Goal: Information Seeking & Learning: Learn about a topic

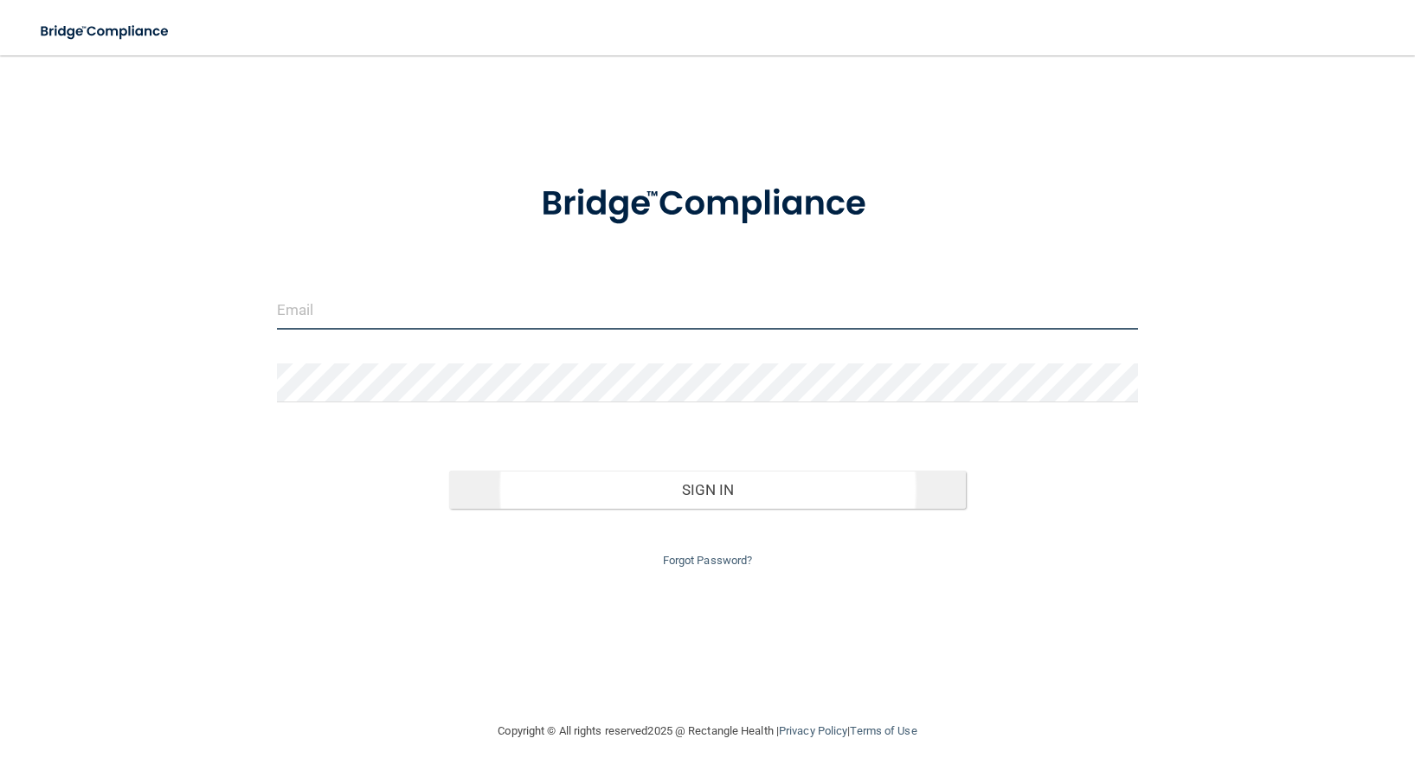
type input "[EMAIL_ADDRESS][DOMAIN_NAME]"
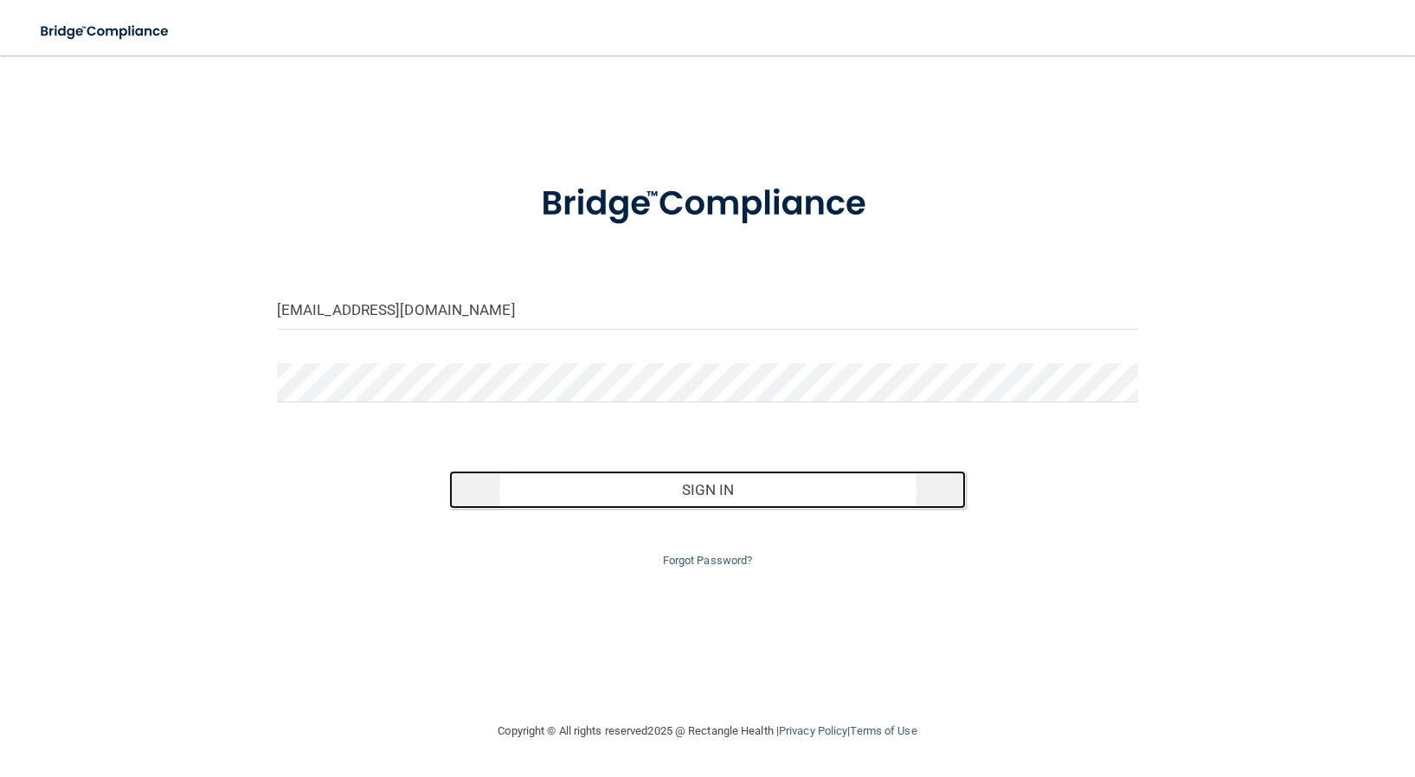
click at [705, 479] on button "Sign In" at bounding box center [707, 490] width 517 height 38
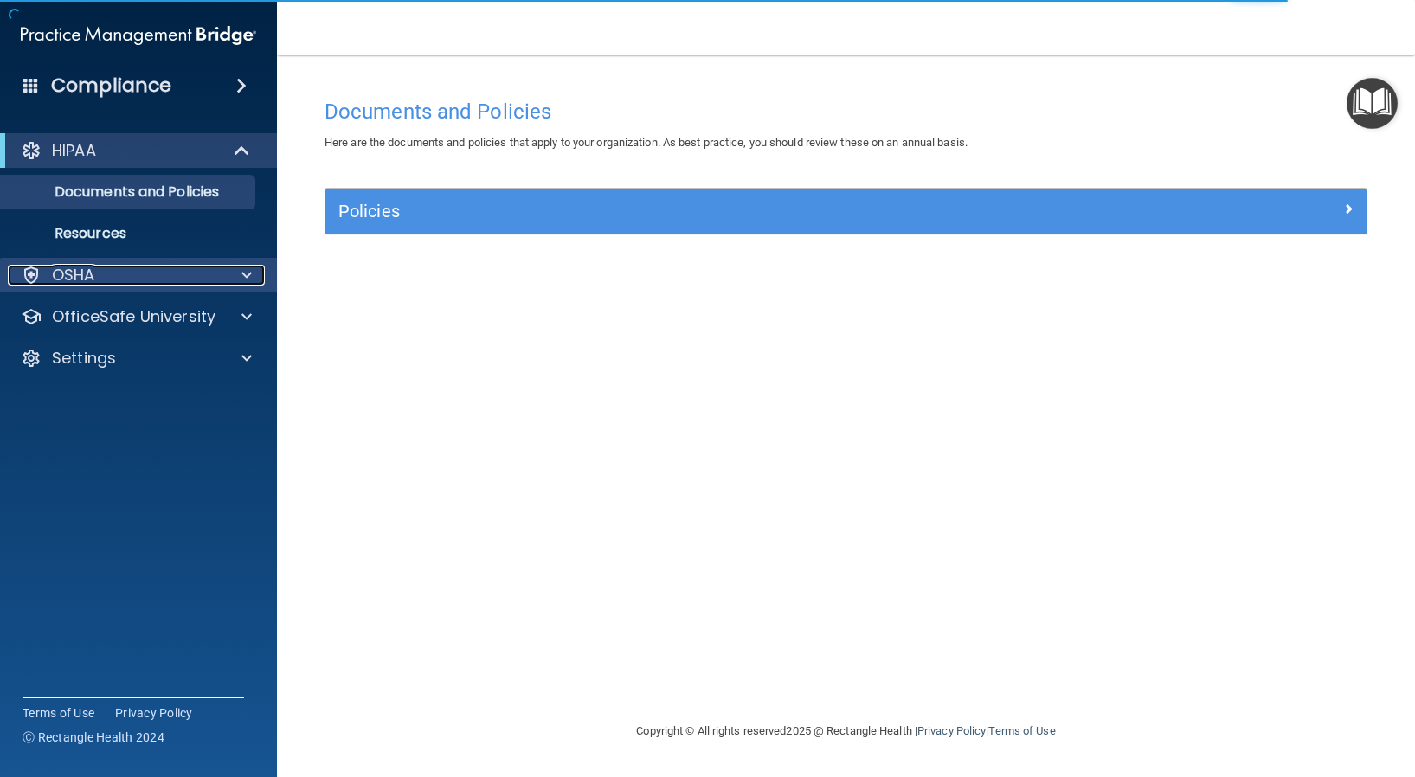
click at [241, 268] on span at bounding box center [246, 275] width 10 height 21
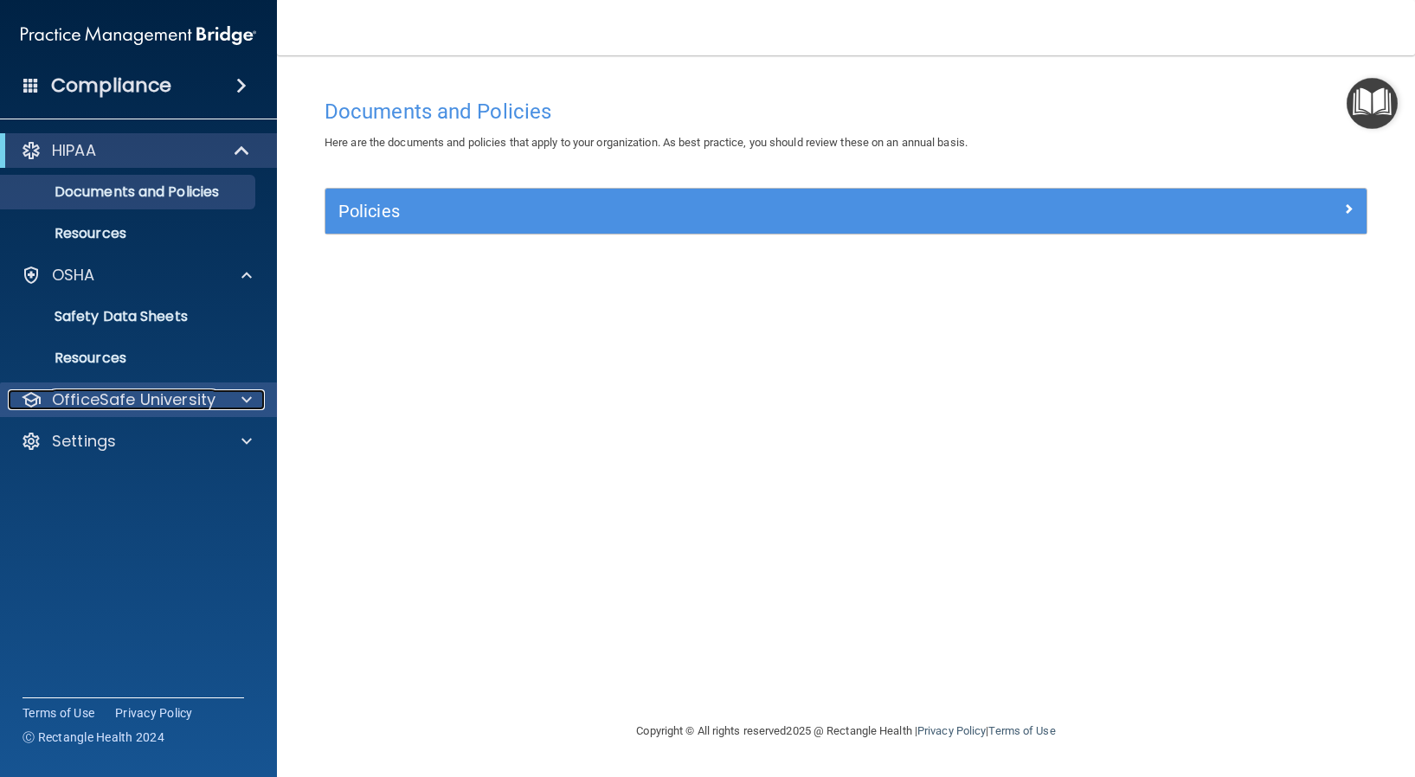
click at [238, 402] on div at bounding box center [243, 399] width 43 height 21
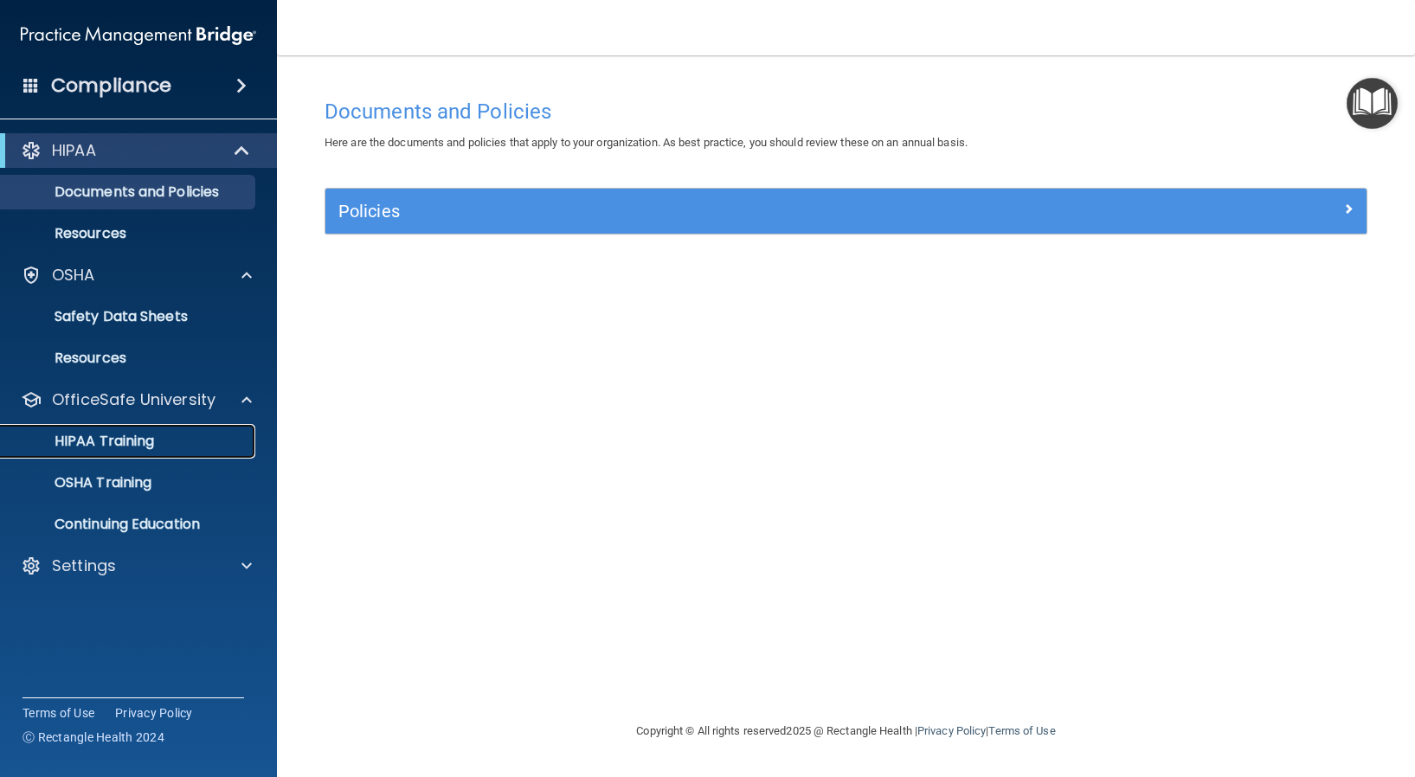
click at [192, 442] on div "HIPAA Training" at bounding box center [129, 441] width 236 height 17
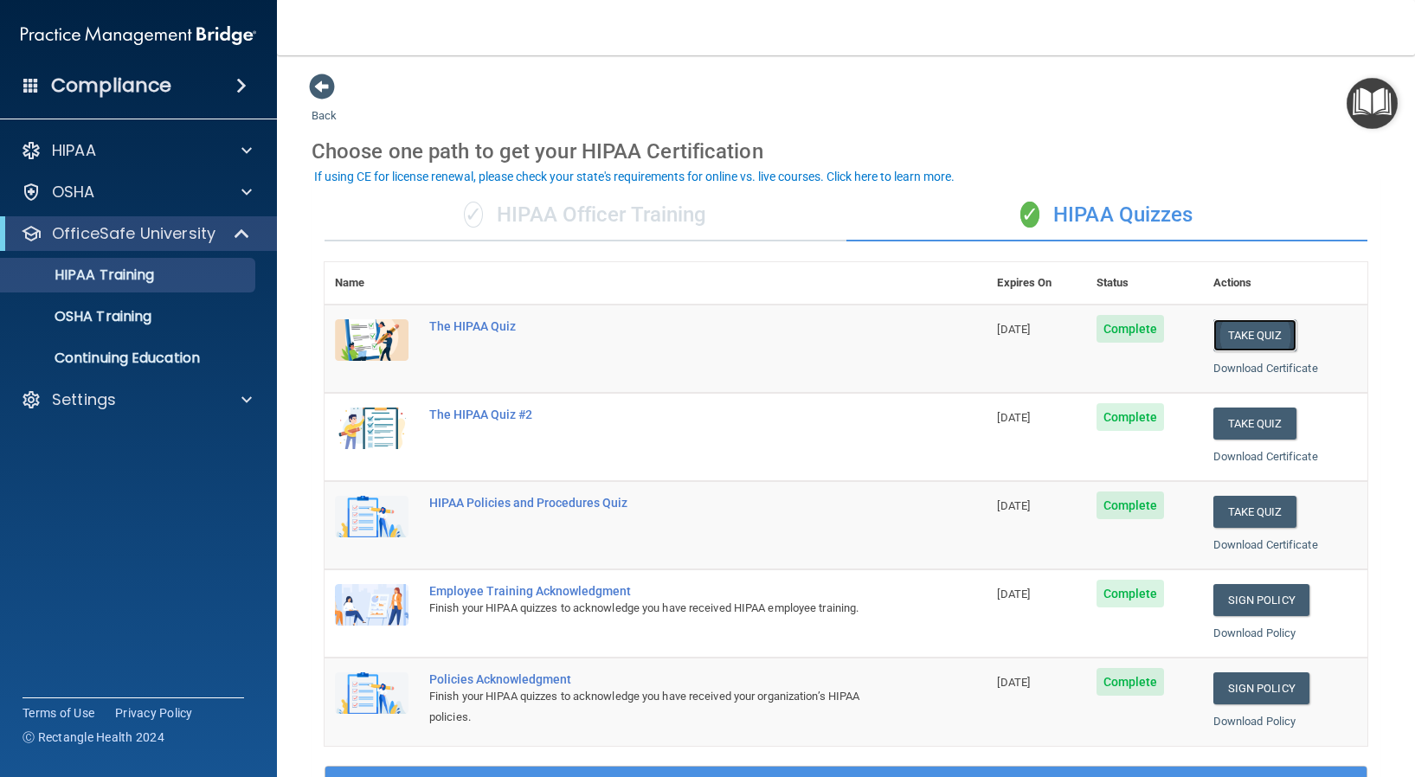
click at [1227, 334] on button "Take Quiz" at bounding box center [1254, 335] width 83 height 32
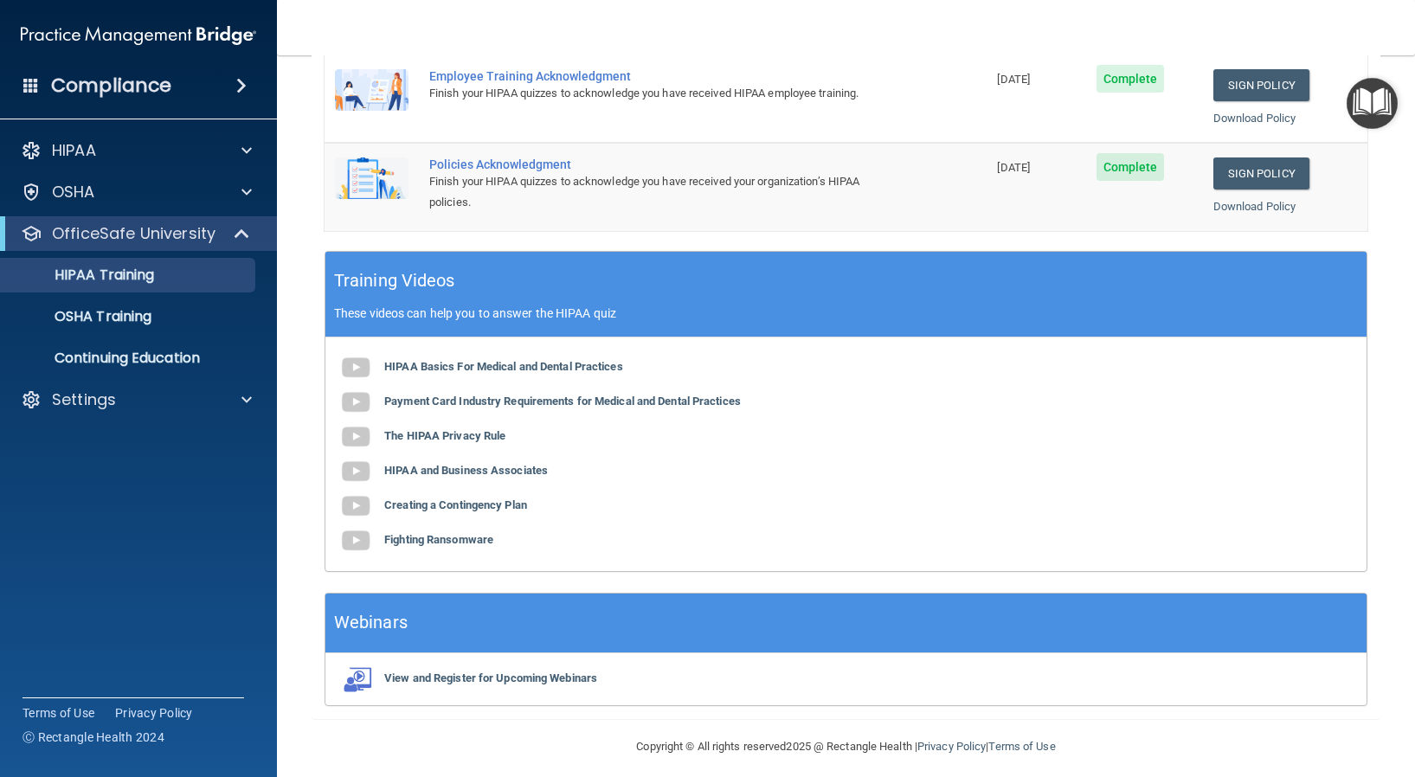
scroll to position [519, 0]
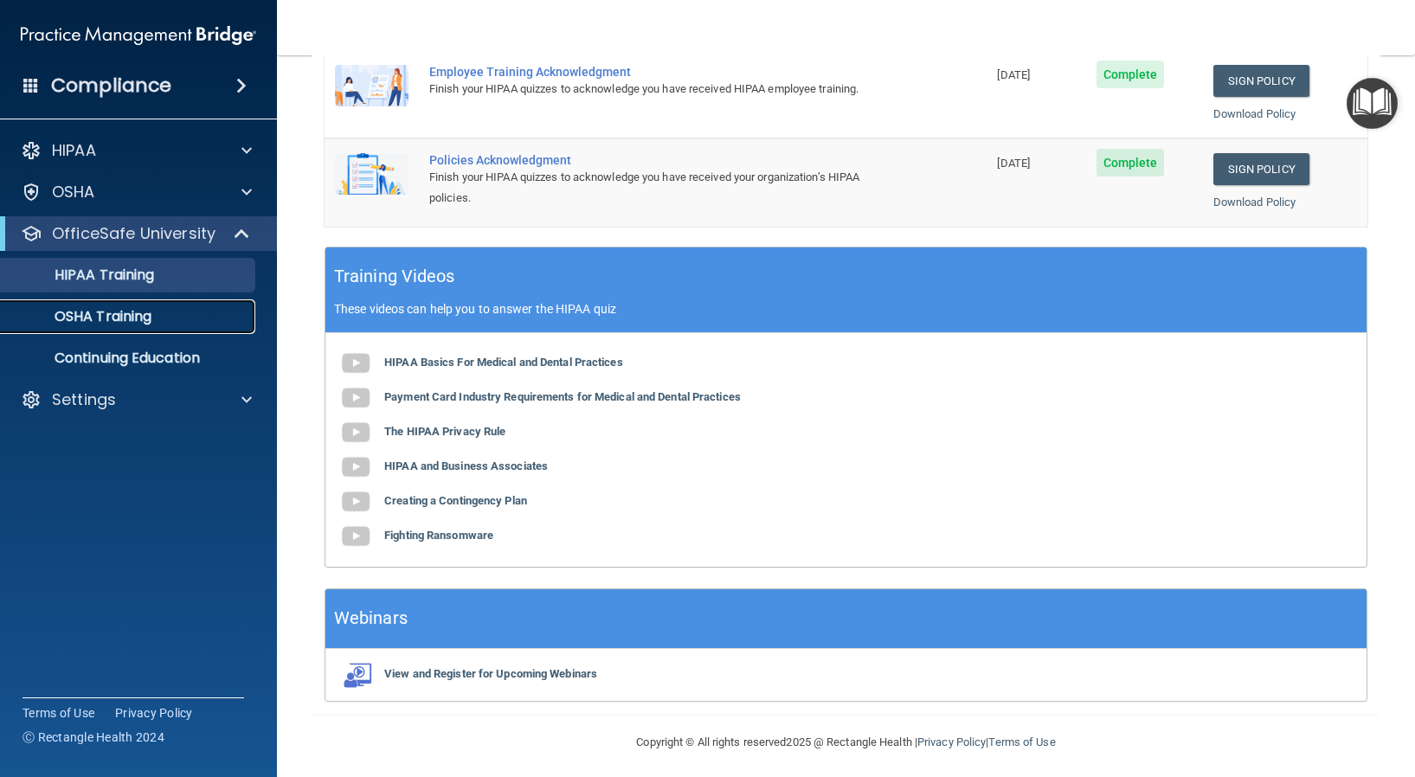
click at [122, 311] on p "OSHA Training" at bounding box center [81, 316] width 140 height 17
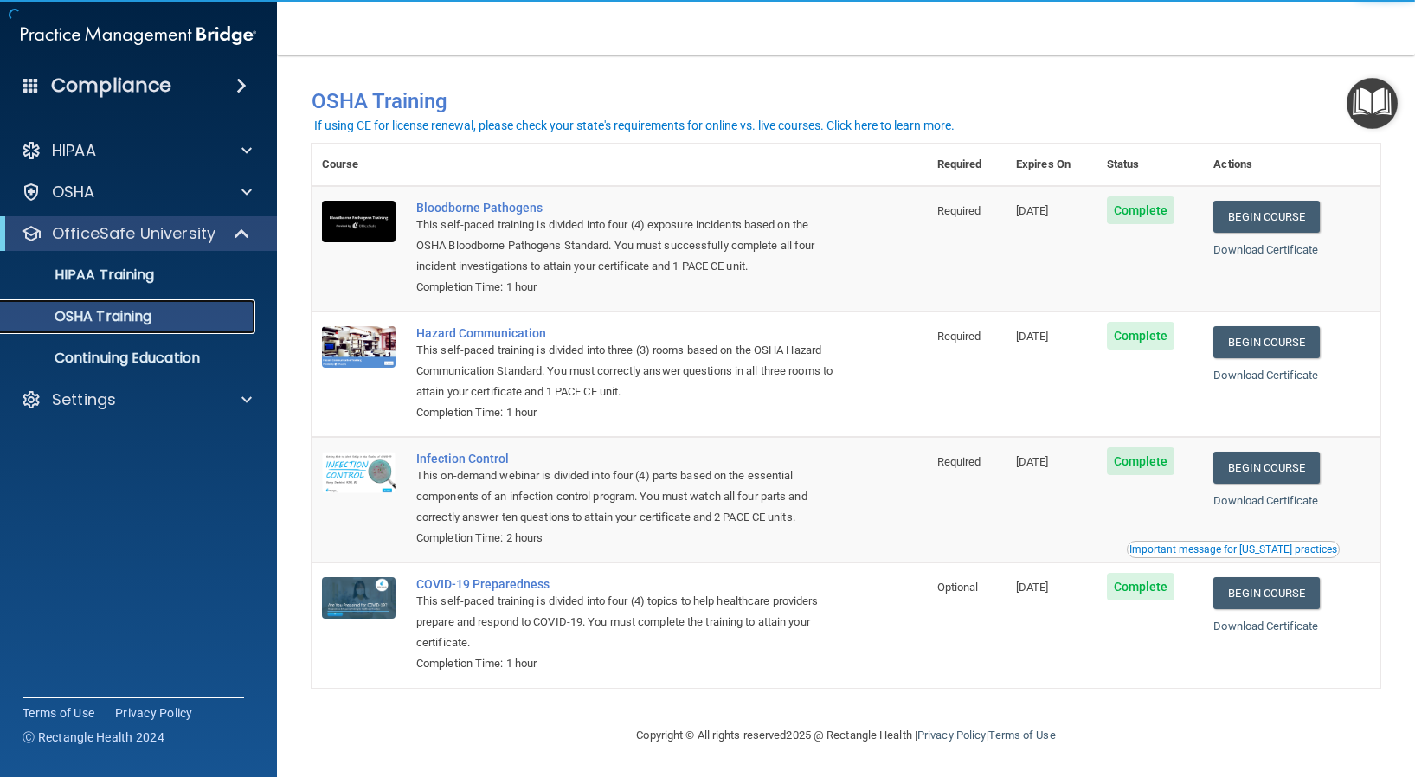
scroll to position [12, 0]
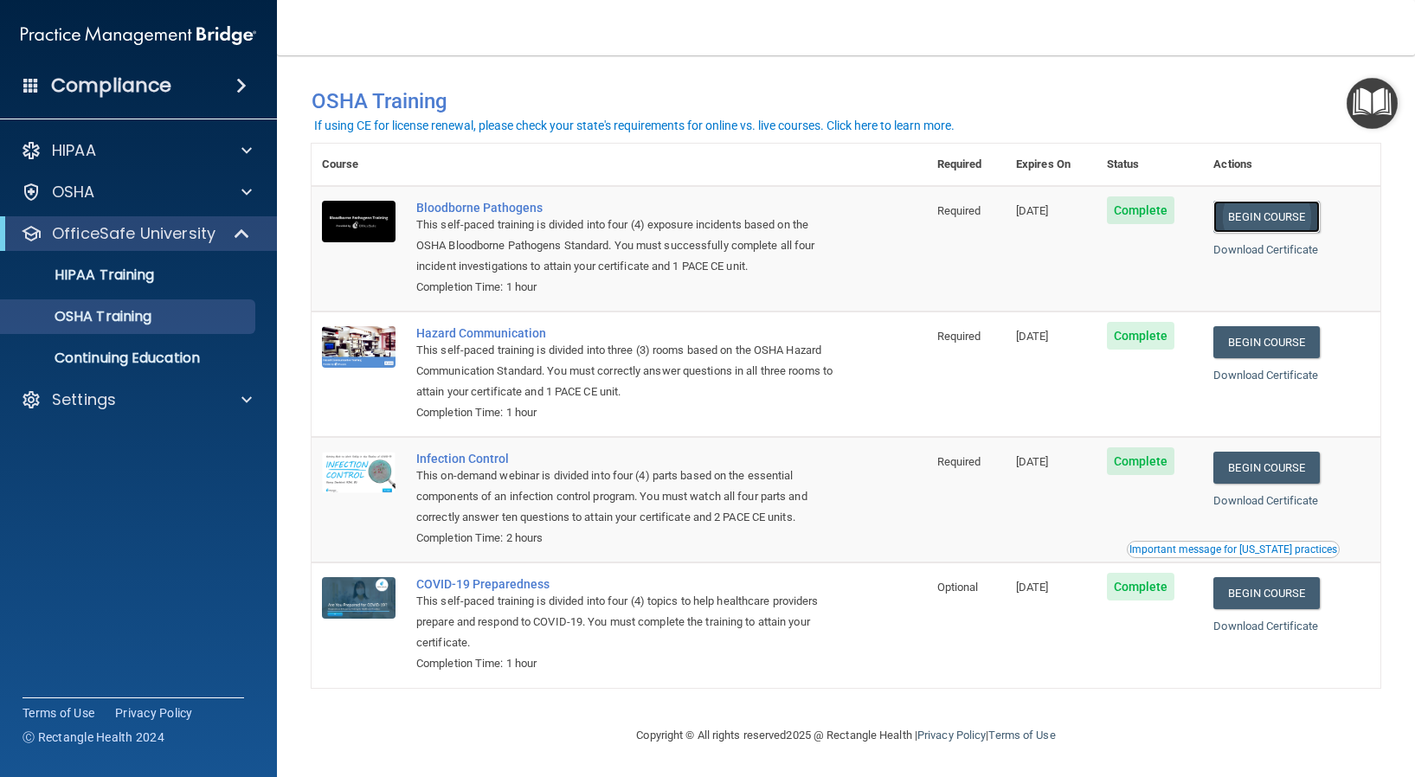
click at [1251, 211] on link "Begin Course" at bounding box center [1266, 217] width 106 height 32
